Goal: Transaction & Acquisition: Purchase product/service

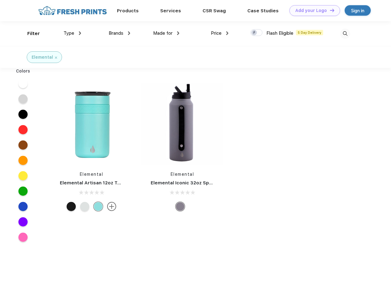
scroll to position [0, 0]
click at [313, 10] on link "Add your Logo Design Tool" at bounding box center [315, 10] width 51 height 11
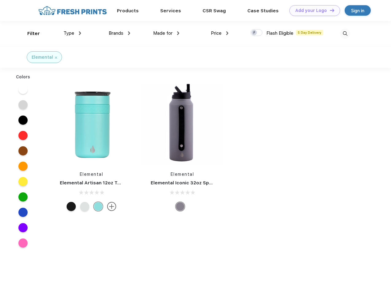
click at [0, 0] on div "Design Tool" at bounding box center [0, 0] width 0 height 0
click at [330, 10] on link "Add your Logo Design Tool" at bounding box center [315, 10] width 51 height 11
click at [29, 33] on div "Filter" at bounding box center [33, 33] width 13 height 7
click at [73, 33] on span "Type" at bounding box center [69, 33] width 11 height 6
click at [120, 33] on span "Brands" at bounding box center [116, 33] width 15 height 6
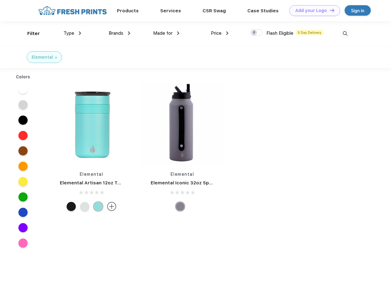
click at [167, 33] on span "Made for" at bounding box center [162, 33] width 19 height 6
click at [220, 33] on span "Price" at bounding box center [216, 33] width 11 height 6
click at [257, 33] on div at bounding box center [257, 32] width 12 height 7
click at [255, 33] on input "checkbox" at bounding box center [253, 31] width 4 height 4
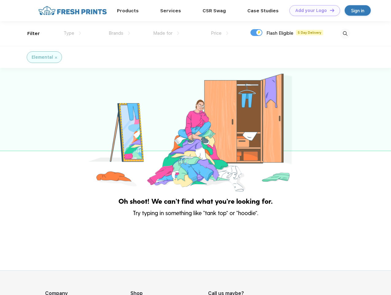
click at [345, 33] on img at bounding box center [345, 34] width 10 height 10
